Goal: Complete application form

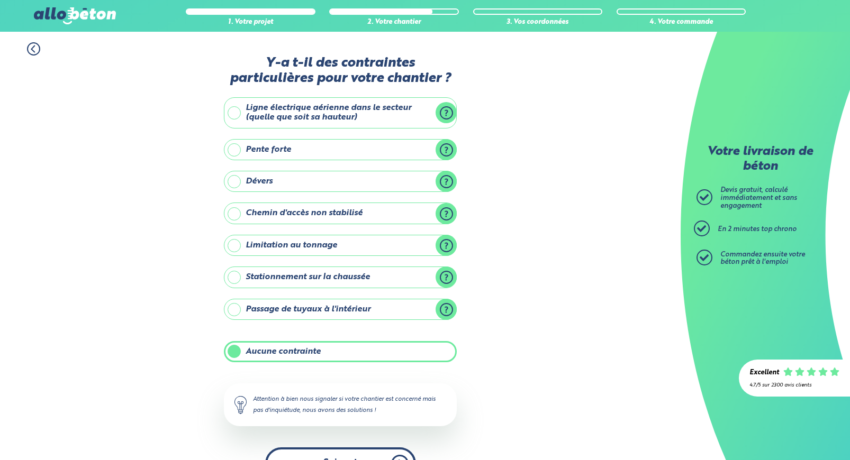
scroll to position [30, 0]
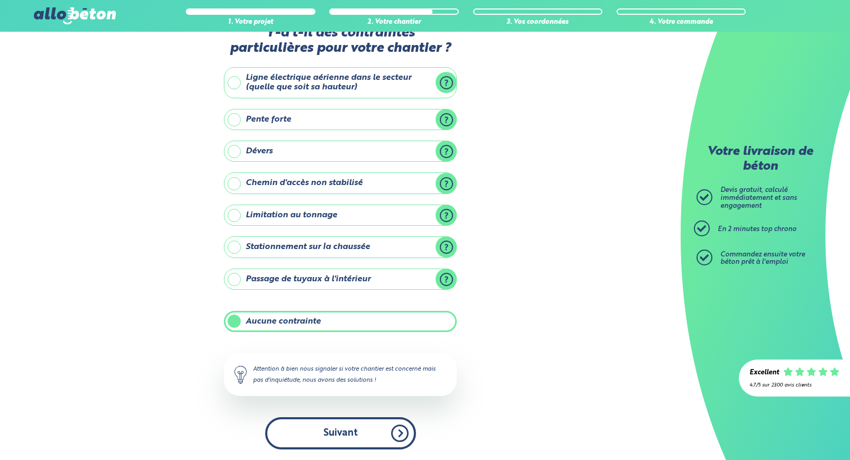
click at [399, 424] on button "Suivant" at bounding box center [340, 434] width 151 height 32
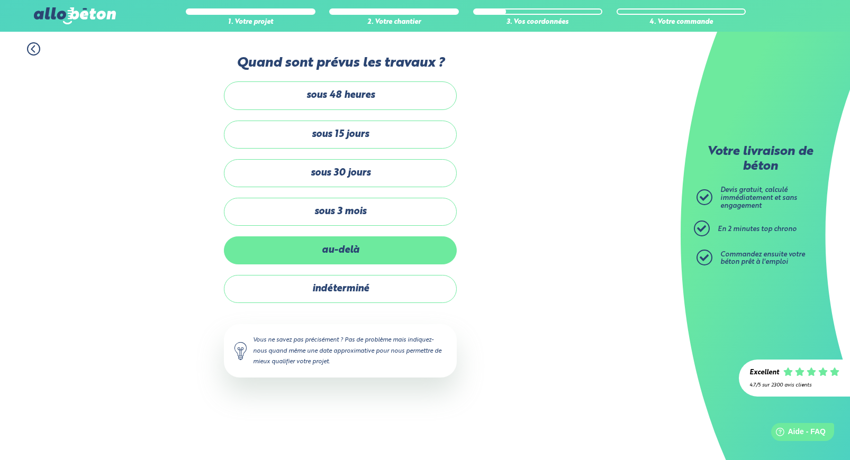
click at [367, 251] on label "au-delà" at bounding box center [340, 251] width 233 height 28
click at [0, 0] on input "au-delà" at bounding box center [0, 0] width 0 height 0
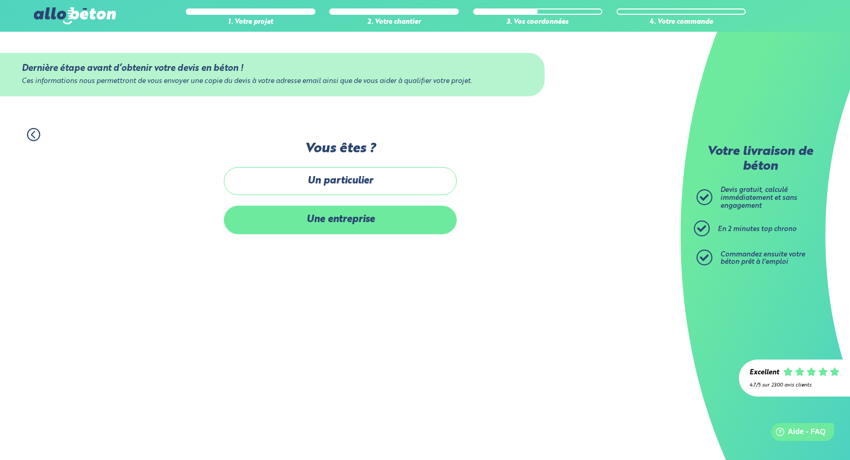
click at [352, 211] on label "Une entreprise" at bounding box center [340, 220] width 233 height 28
click at [0, 0] on input "Une entreprise" at bounding box center [0, 0] width 0 height 0
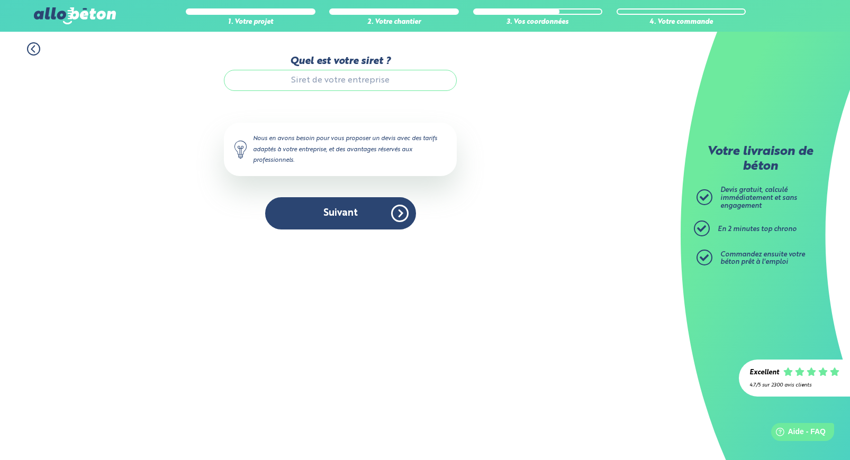
click at [359, 84] on input "Quel est votre siret ?" at bounding box center [340, 80] width 233 height 21
paste input "85045325900010"
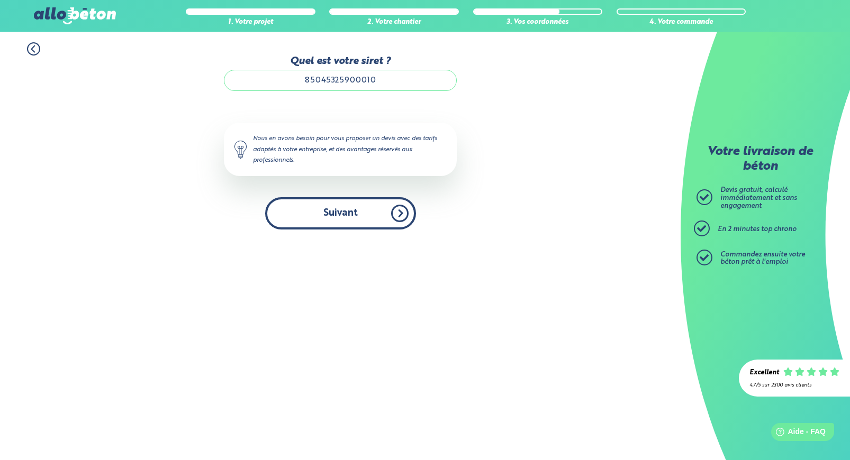
type input "85045325900010"
click at [363, 208] on button "Suivant" at bounding box center [340, 213] width 151 height 32
click at [402, 216] on button "Suivant" at bounding box center [340, 213] width 151 height 32
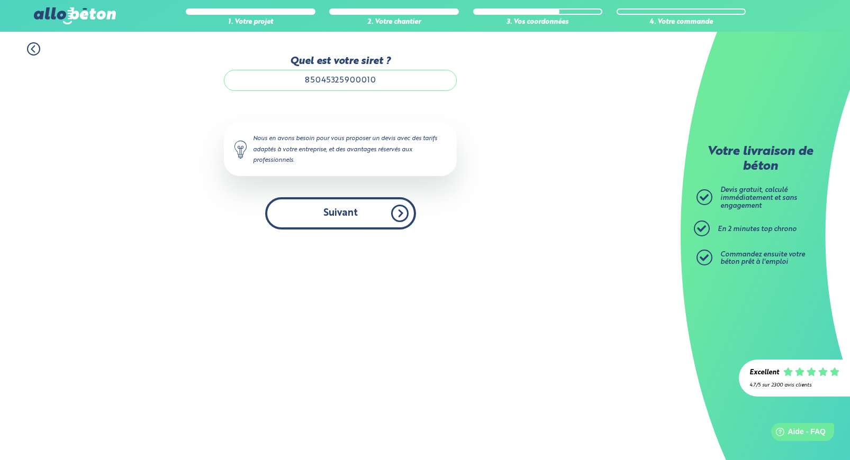
click at [402, 216] on button "Suivant" at bounding box center [340, 213] width 151 height 32
click at [398, 206] on button "Suivant" at bounding box center [340, 213] width 151 height 32
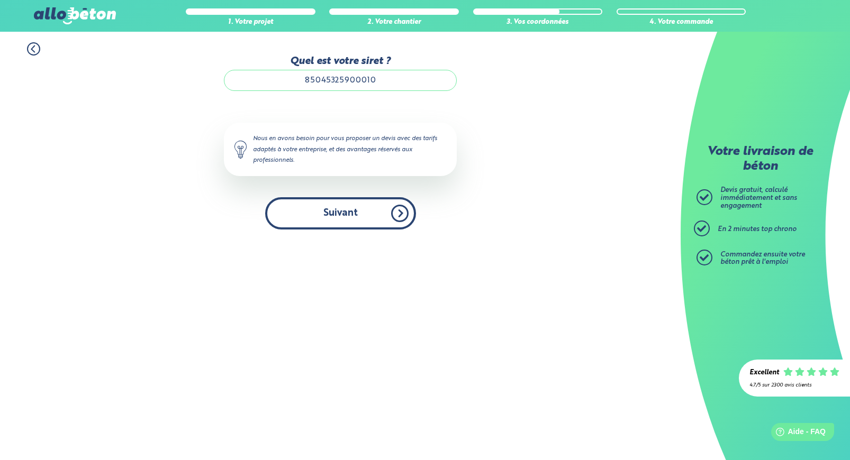
click at [398, 206] on button "Suivant" at bounding box center [340, 213] width 151 height 32
click at [387, 207] on button "Suivant" at bounding box center [340, 213] width 151 height 32
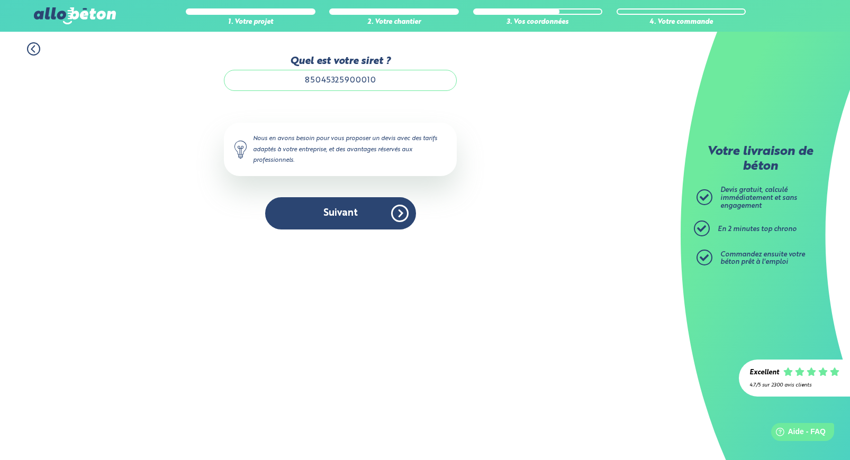
click at [393, 152] on div "Nous en avons besoin pour vous proposer un devis avec des tarifs adaptés à votr…" at bounding box center [340, 149] width 233 height 53
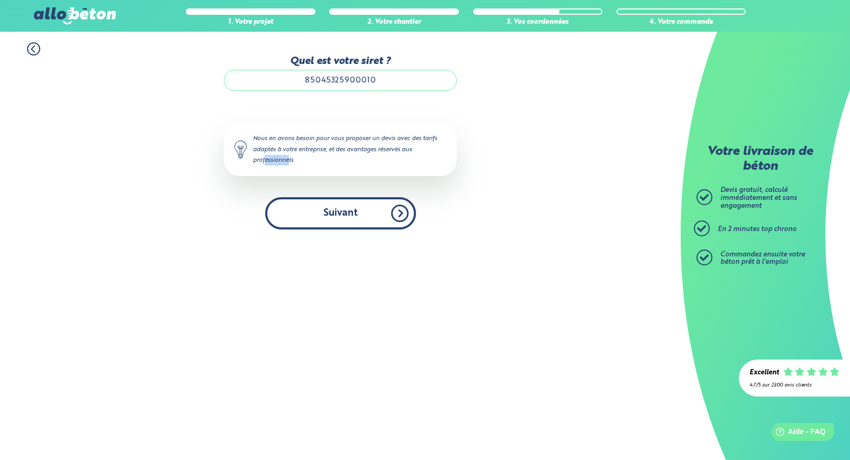
click at [353, 212] on button "Suivant" at bounding box center [340, 213] width 151 height 32
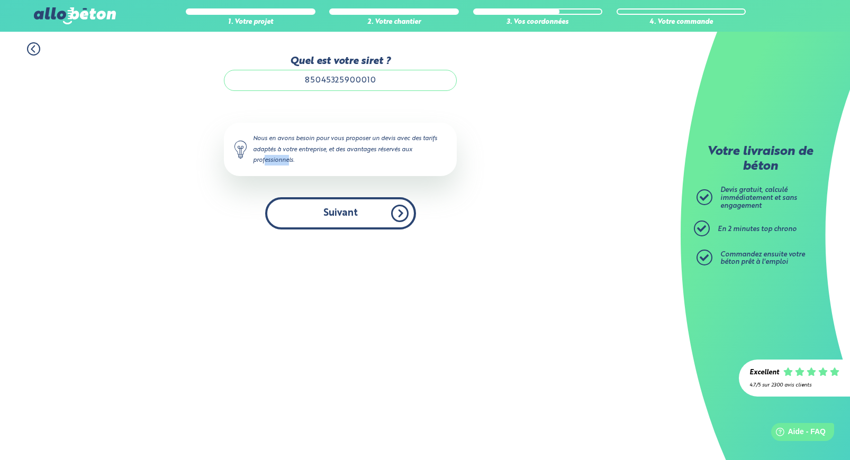
click at [353, 212] on button "Suivant" at bounding box center [340, 213] width 151 height 32
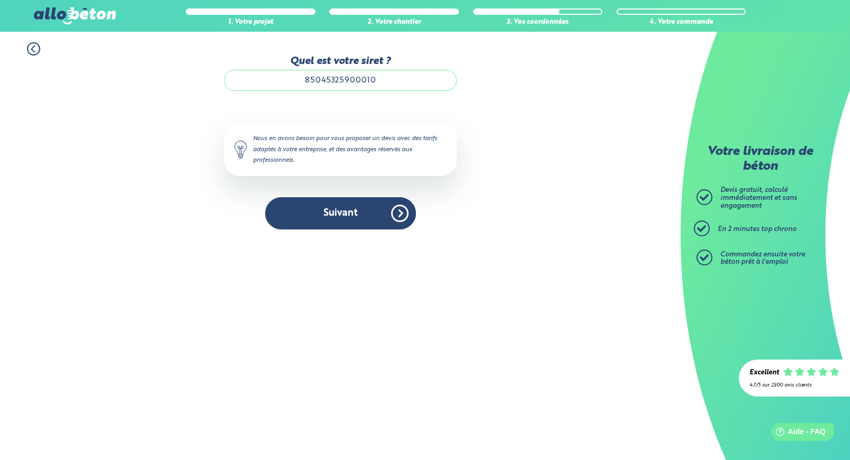
click at [396, 82] on input "85045325900010" at bounding box center [340, 80] width 233 height 21
click at [311, 216] on button "Suivant" at bounding box center [340, 213] width 151 height 32
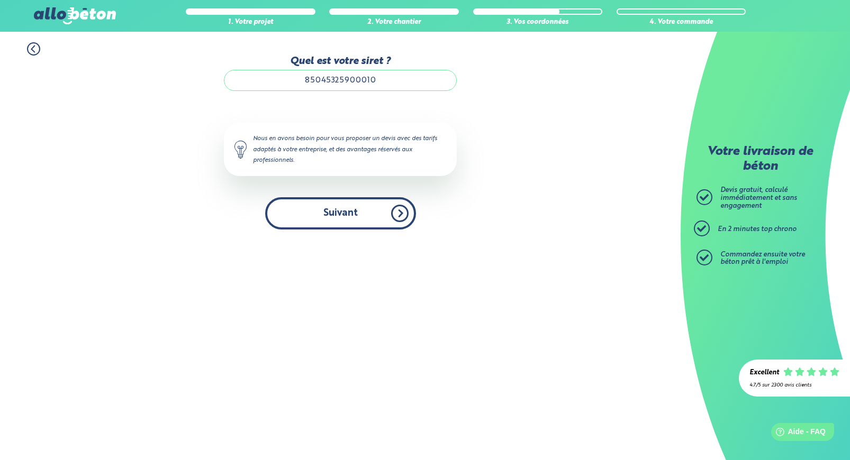
click at [311, 216] on button "Suivant" at bounding box center [340, 213] width 151 height 32
click at [392, 79] on input "85045325900010" at bounding box center [340, 80] width 233 height 21
click at [364, 232] on div "Quel est votre siret ? 85045325900010 Le N° de SIRET saisi n’est pas reconnu, v…" at bounding box center [340, 148] width 233 height 185
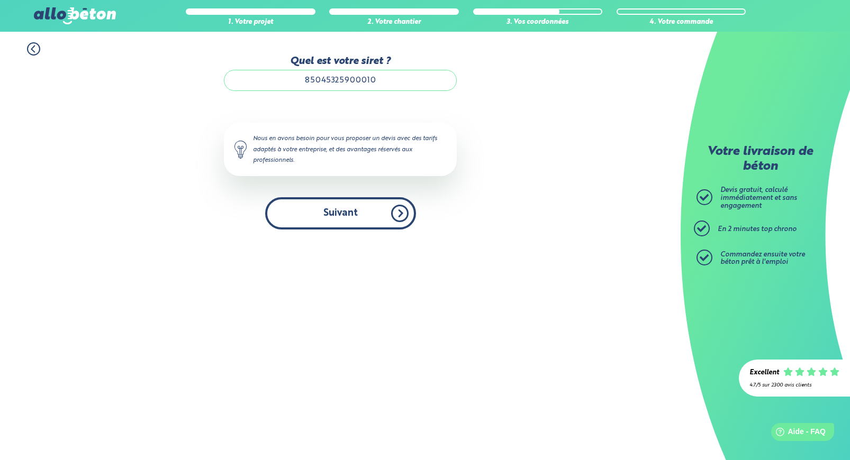
click at [381, 218] on button "Suivant" at bounding box center [340, 213] width 151 height 32
